Goal: Check status: Check status

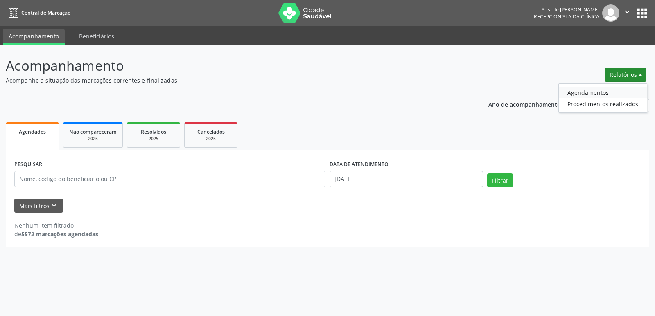
click at [591, 91] on link "Agendamentos" at bounding box center [603, 92] width 88 height 11
select select "8"
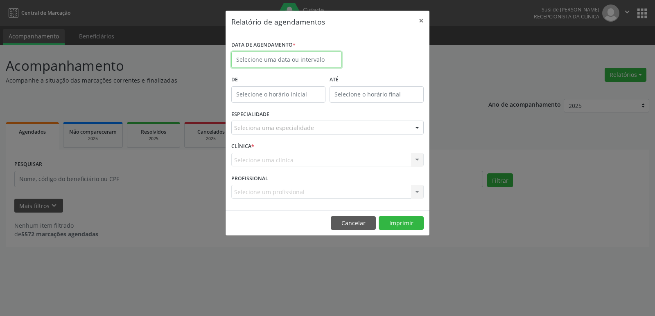
click at [307, 58] on input "text" at bounding box center [286, 60] width 111 height 16
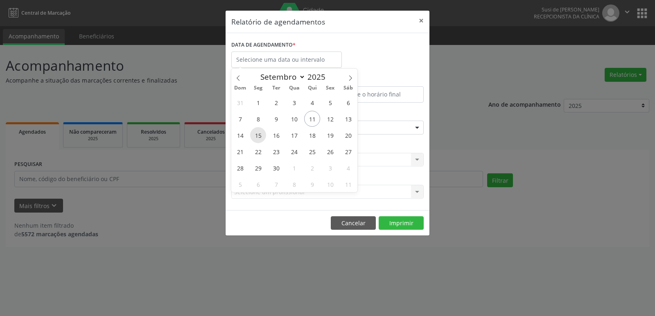
click at [260, 136] on span "15" at bounding box center [258, 135] width 16 height 16
type input "[DATE]"
click at [260, 136] on span "15" at bounding box center [258, 135] width 16 height 16
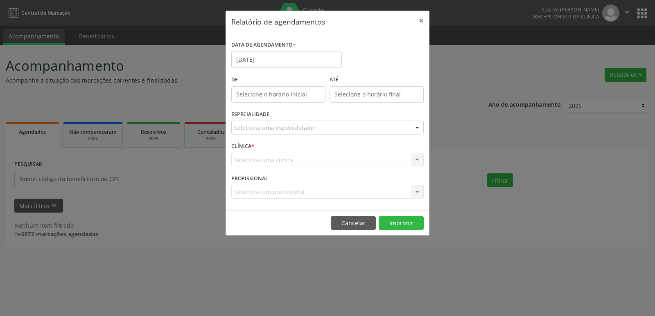
click at [419, 127] on div at bounding box center [417, 128] width 12 height 14
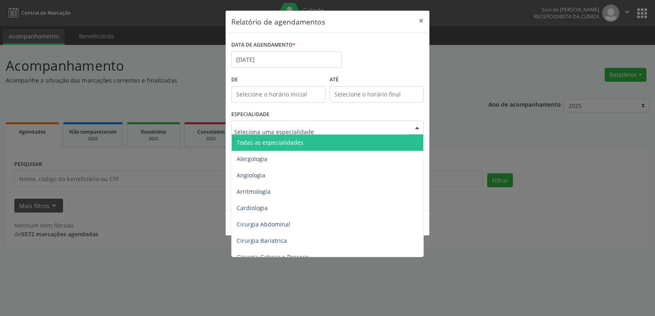
click at [323, 141] on span "Todas as especialidades" at bounding box center [328, 143] width 193 height 16
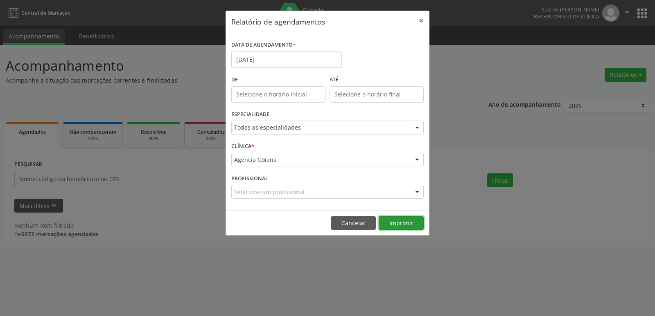
click at [401, 226] on button "Imprimir" at bounding box center [401, 224] width 45 height 14
